Goal: Task Accomplishment & Management: Complete application form

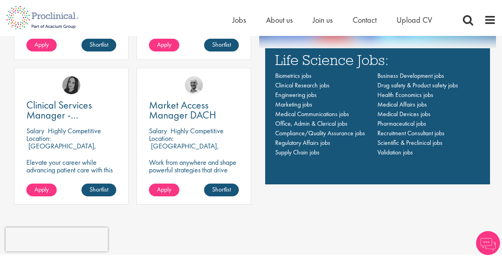
scroll to position [599, 0]
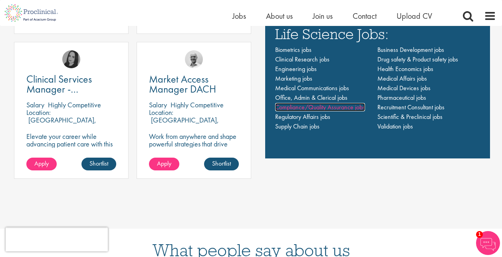
click at [310, 107] on span "Compliance/Quality Assurance jobs" at bounding box center [320, 107] width 90 height 8
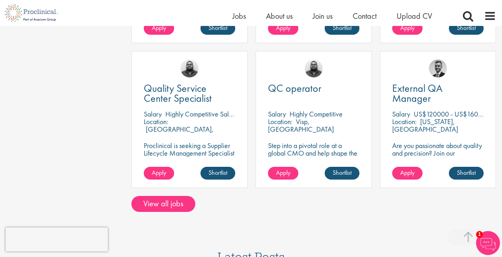
scroll to position [639, 0]
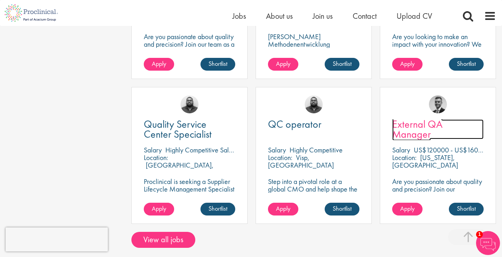
click at [434, 124] on span "External QA Manager" at bounding box center [417, 129] width 50 height 24
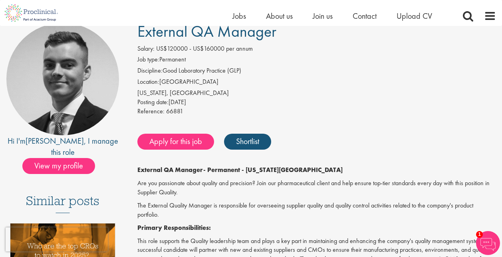
scroll to position [80, 0]
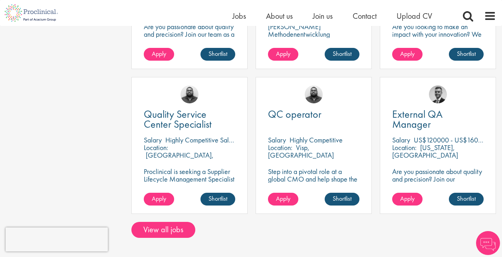
scroll to position [639, 0]
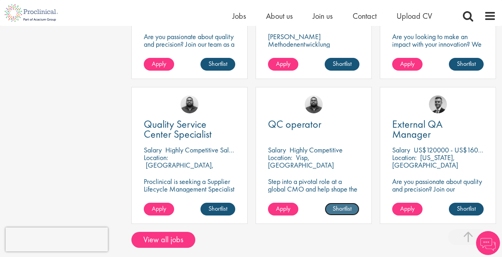
click at [347, 207] on link "Shortlist" at bounding box center [342, 209] width 35 height 13
click at [344, 209] on link "Shortlisted" at bounding box center [338, 209] width 41 height 13
click at [344, 209] on link "Shortlist" at bounding box center [342, 209] width 35 height 13
click at [222, 209] on link "Shortlist" at bounding box center [218, 209] width 35 height 13
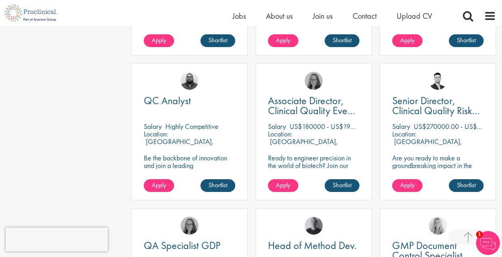
scroll to position [360, 0]
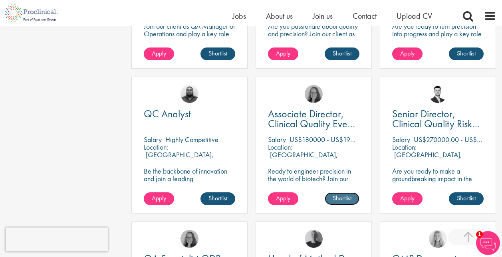
click at [346, 199] on link "Shortlist" at bounding box center [342, 199] width 35 height 13
click at [215, 200] on link "Shortlist" at bounding box center [218, 199] width 35 height 13
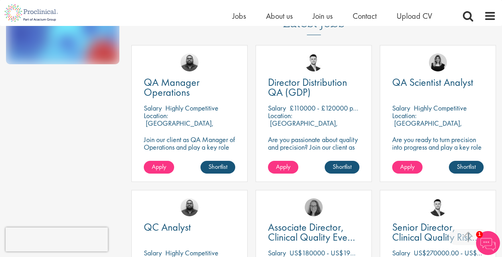
scroll to position [240, 0]
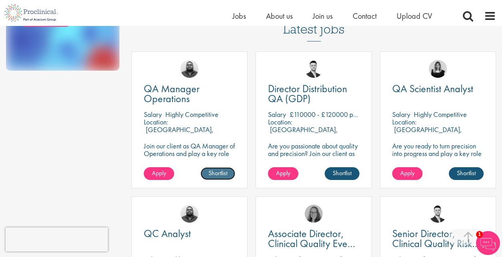
click at [219, 171] on link "Shortlist" at bounding box center [218, 173] width 35 height 13
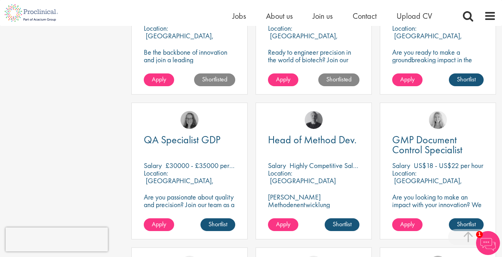
scroll to position [479, 0]
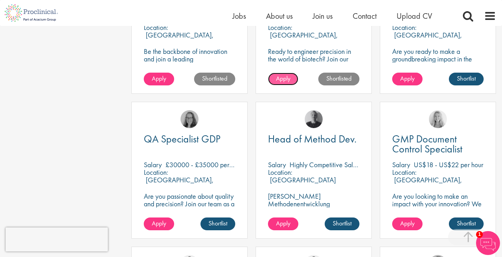
click at [282, 79] on span "Apply" at bounding box center [283, 78] width 14 height 8
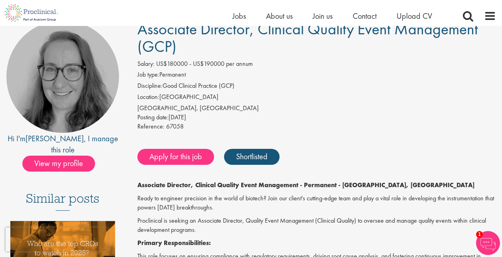
scroll to position [80, 0]
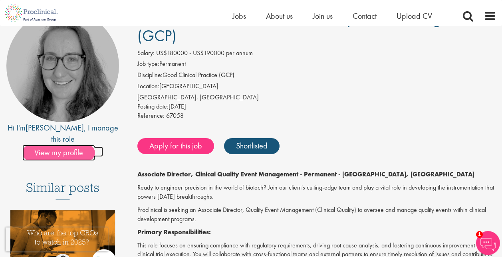
click at [54, 145] on span "View my profile" at bounding box center [58, 153] width 73 height 16
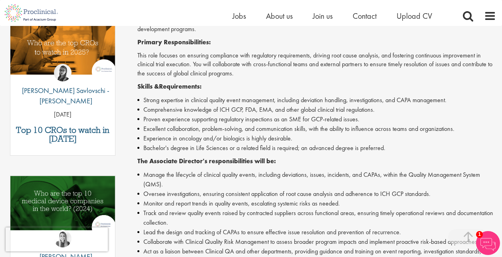
scroll to position [280, 0]
